Goal: Check status: Check status

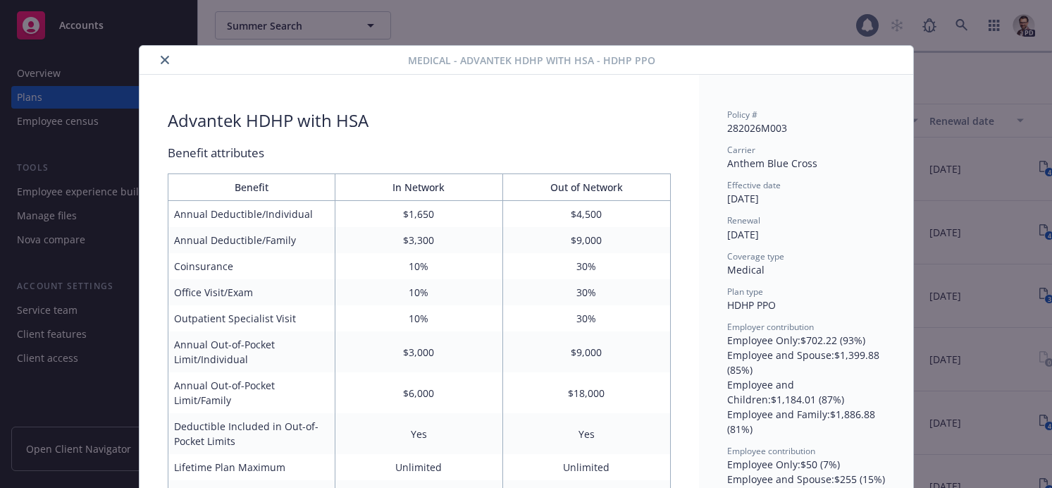
scroll to position [121, 0]
